Goal: Transaction & Acquisition: Purchase product/service

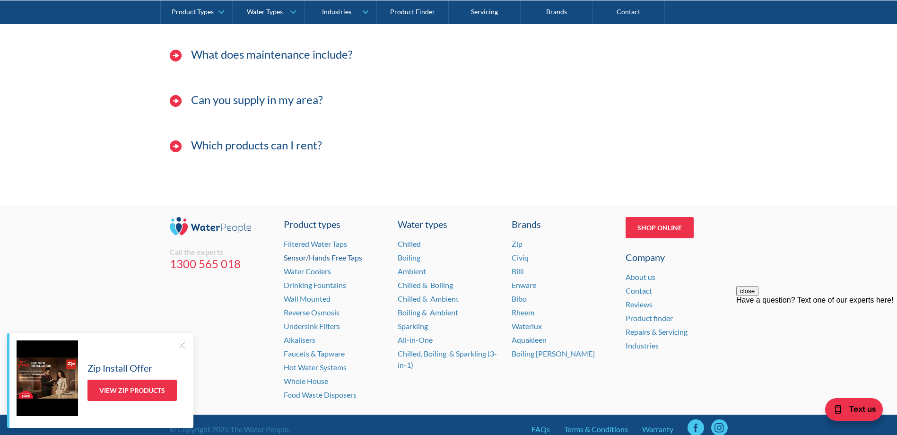
scroll to position [1074, 0]
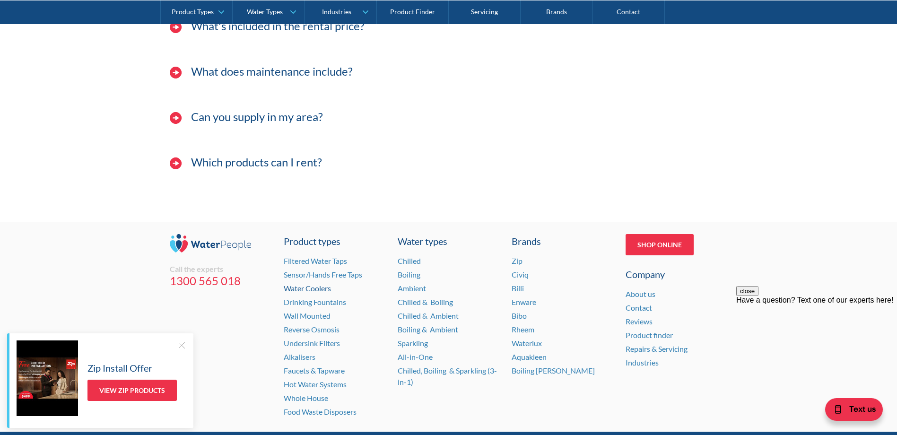
click at [296, 289] on link "Water Coolers" at bounding box center [307, 288] width 47 height 9
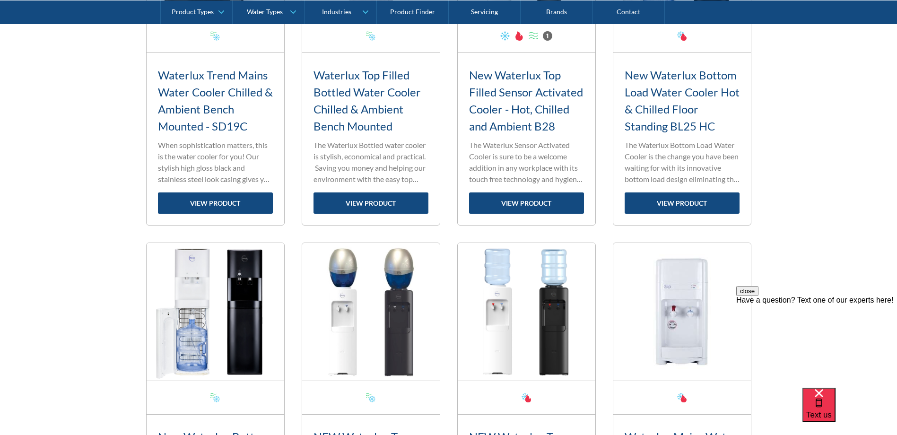
scroll to position [1182, 0]
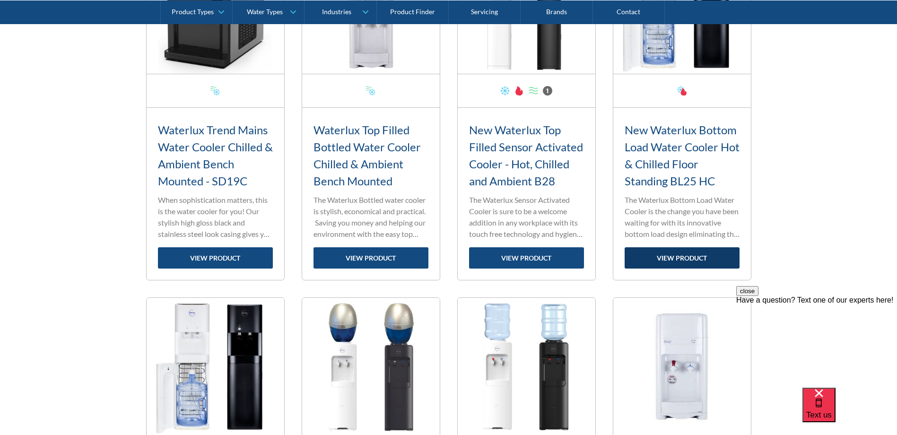
click at [681, 255] on link "view product" at bounding box center [682, 257] width 115 height 21
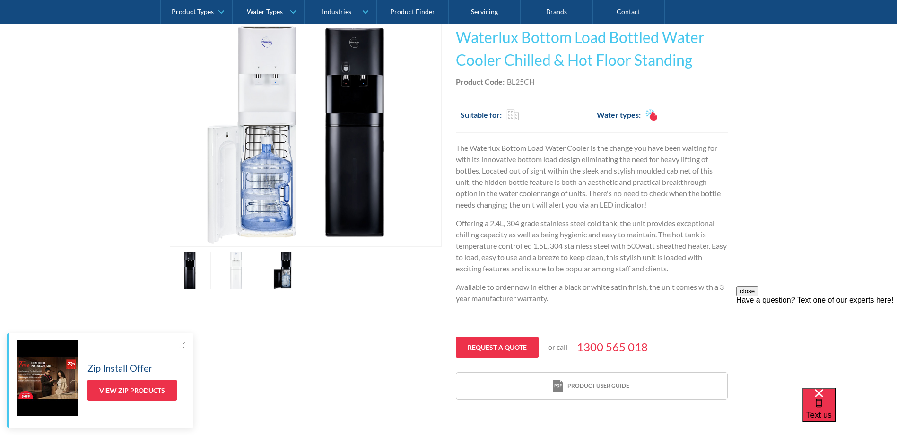
scroll to position [142, 0]
